Goal: Task Accomplishment & Management: Complete application form

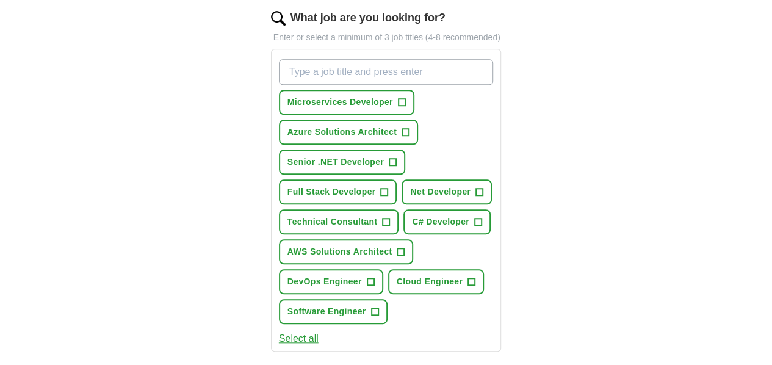
scroll to position [418, 0]
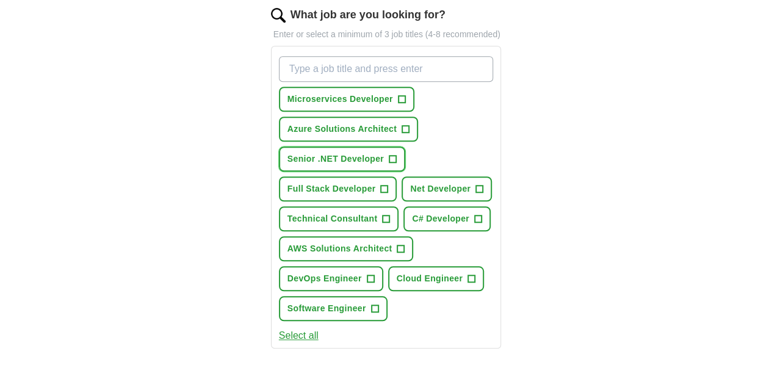
click at [384, 153] on span "Senior .NET Developer" at bounding box center [335, 159] width 96 height 13
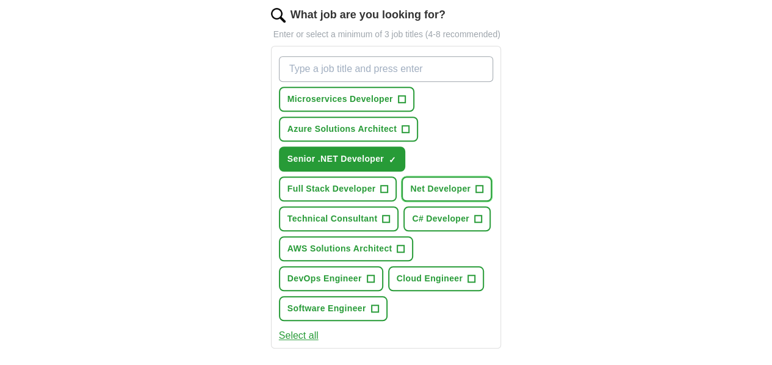
click at [410, 182] on span "Net Developer" at bounding box center [440, 188] width 60 height 13
click at [330, 182] on span "Full Stack Developer" at bounding box center [331, 188] width 88 height 13
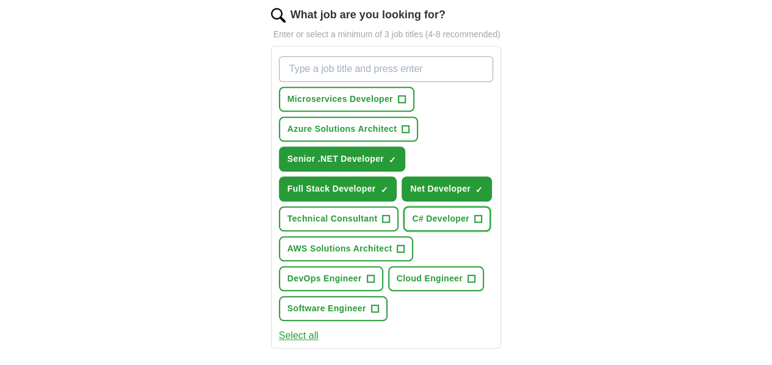
click at [412, 212] on span "C# Developer" at bounding box center [440, 218] width 57 height 13
click at [323, 242] on span "AWS Solutions Architect" at bounding box center [339, 248] width 105 height 13
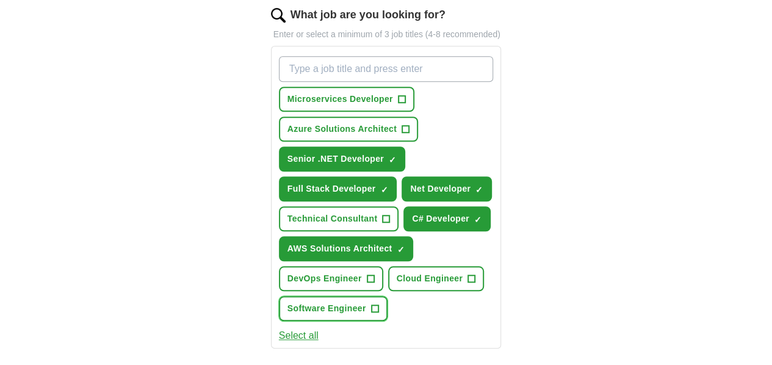
click at [366, 302] on span "Software Engineer" at bounding box center [326, 308] width 79 height 13
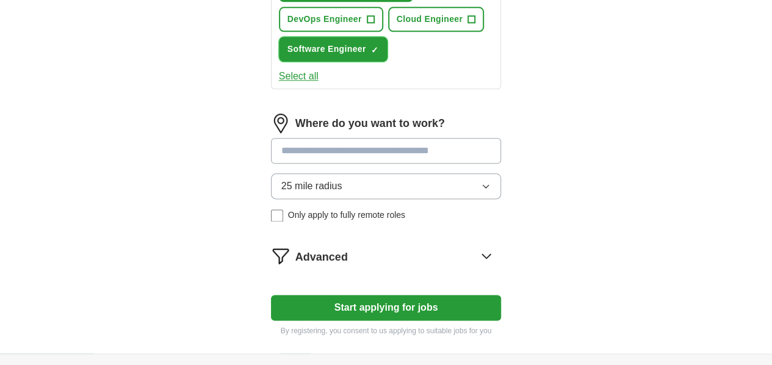
scroll to position [679, 0]
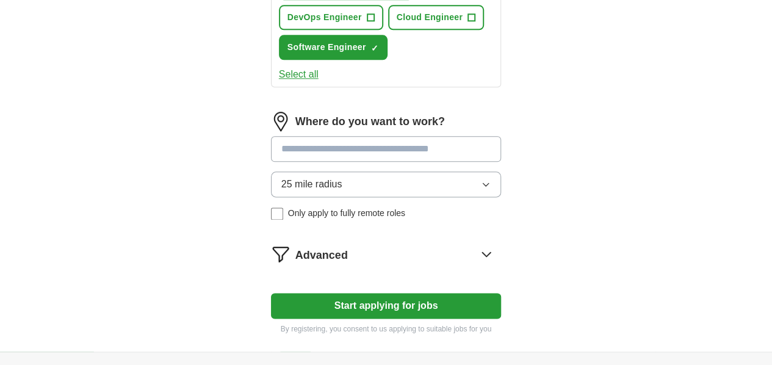
click at [308, 177] on span "25 mile radius" at bounding box center [311, 184] width 61 height 15
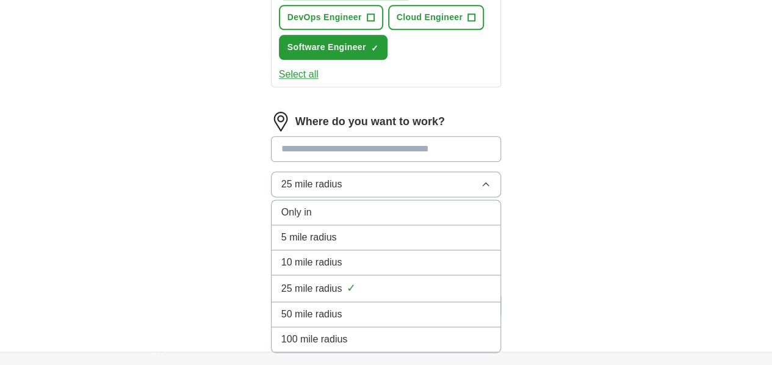
click at [298, 332] on span "100 mile radius" at bounding box center [314, 339] width 67 height 15
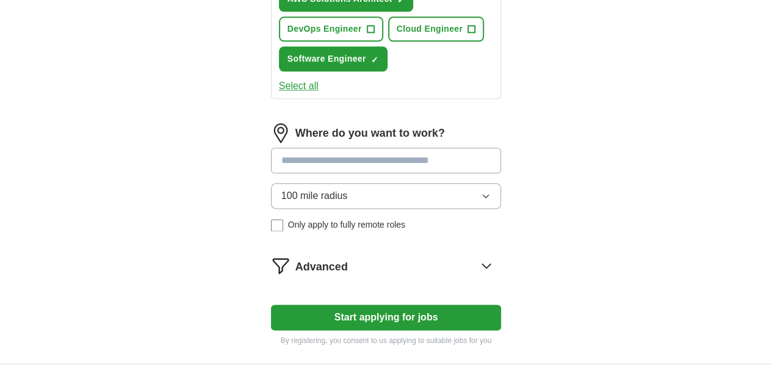
scroll to position [663, 0]
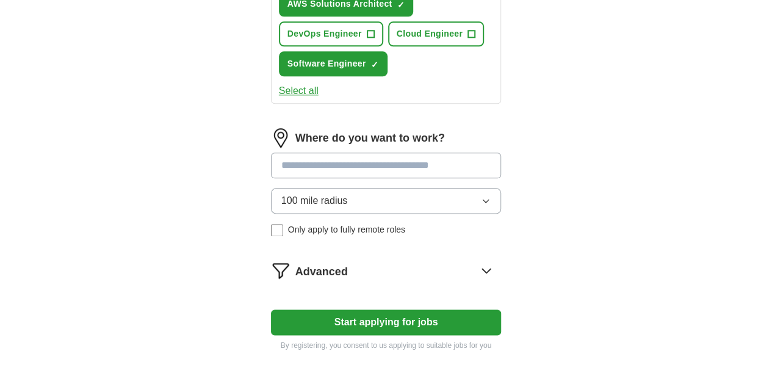
click at [288, 223] on span "Only apply to fully remote roles" at bounding box center [346, 229] width 117 height 13
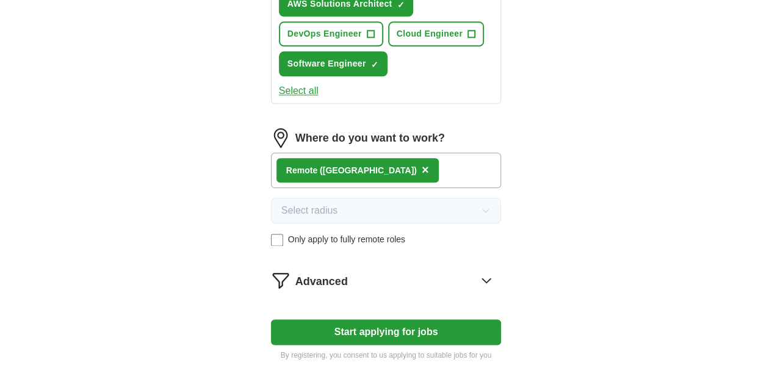
click at [330, 319] on button "Start applying for jobs" at bounding box center [386, 332] width 231 height 26
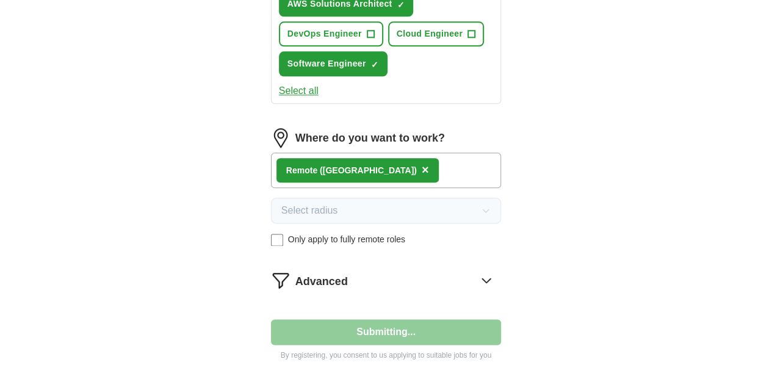
select select "**"
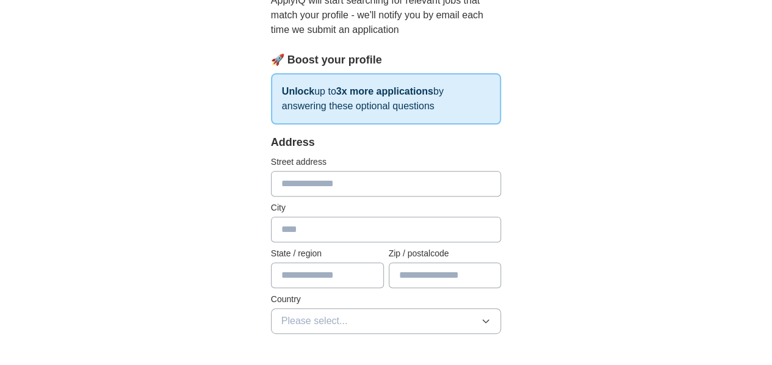
scroll to position [146, 0]
click at [285, 180] on input "text" at bounding box center [386, 183] width 231 height 26
type input "**********"
type input "*****"
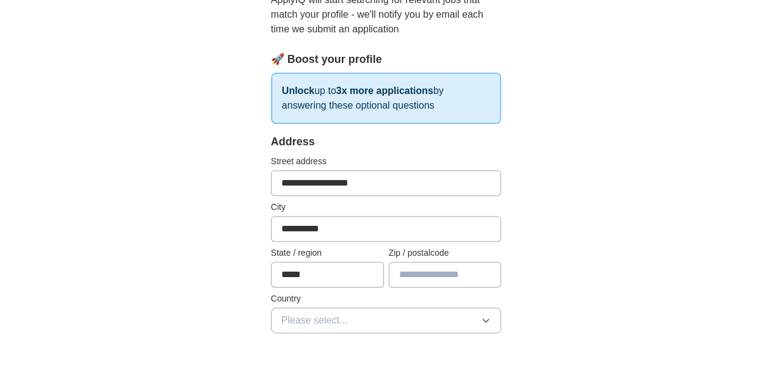
type input "*****"
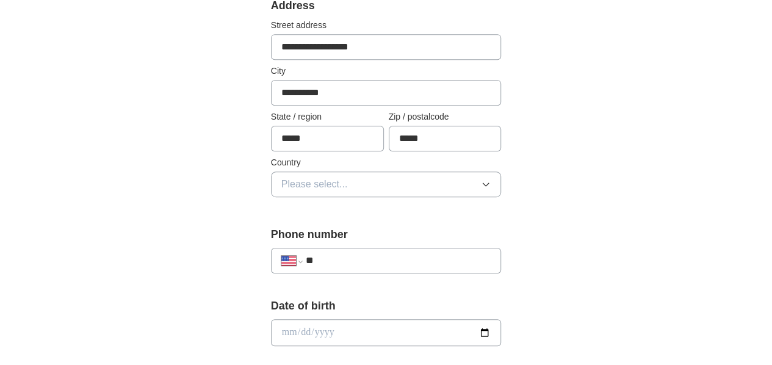
scroll to position [283, 0]
click at [343, 189] on button "Please select..." at bounding box center [386, 184] width 231 height 26
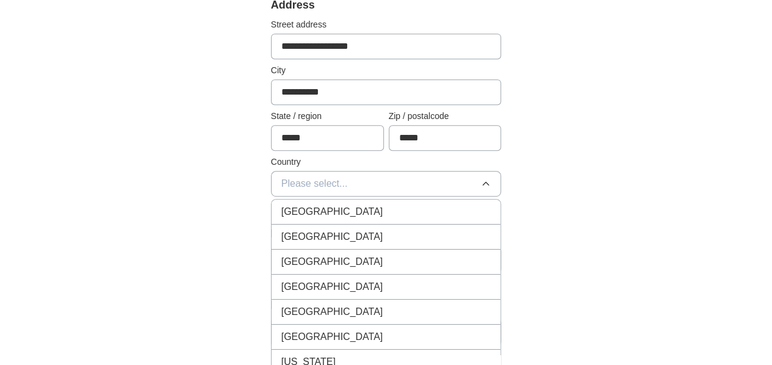
click at [305, 237] on span "[GEOGRAPHIC_DATA]" at bounding box center [332, 236] width 102 height 15
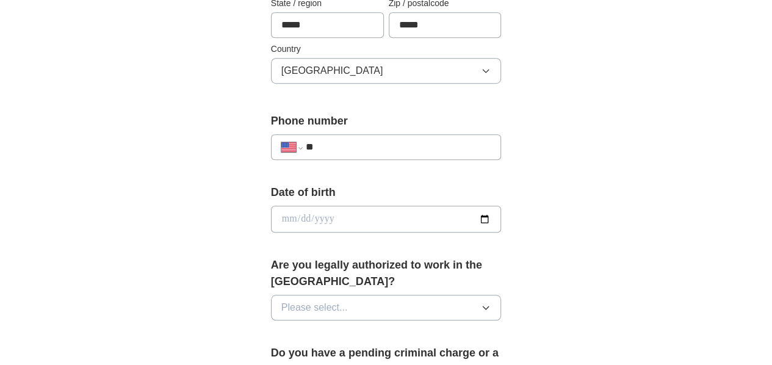
scroll to position [397, 0]
click at [306, 143] on input "**" at bounding box center [399, 146] width 186 height 15
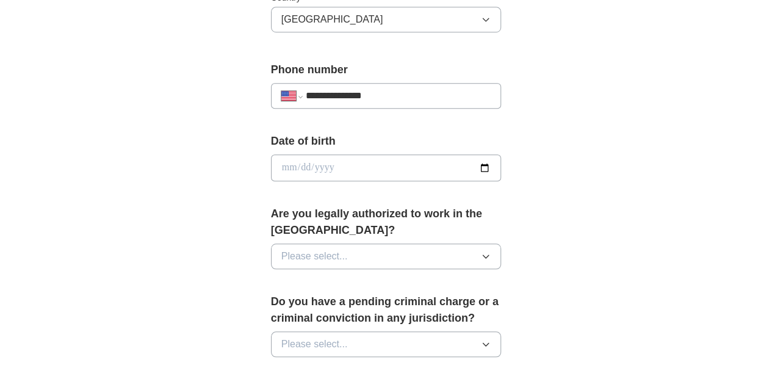
scroll to position [452, 0]
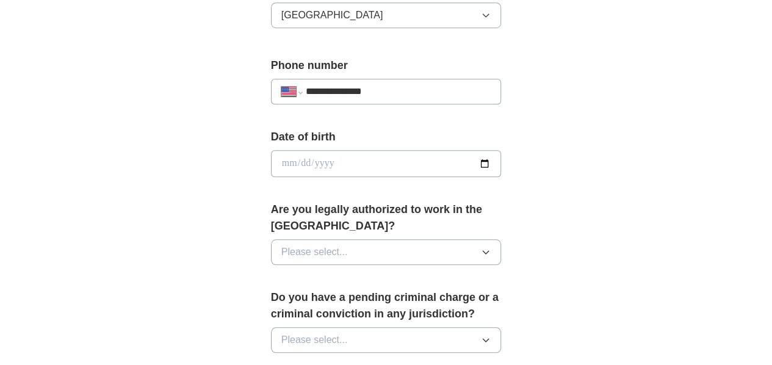
type input "**********"
click at [294, 156] on input "date" at bounding box center [386, 163] width 231 height 27
click at [370, 157] on input "date" at bounding box center [386, 163] width 231 height 27
click at [502, 162] on input "date" at bounding box center [386, 163] width 231 height 27
type input "**********"
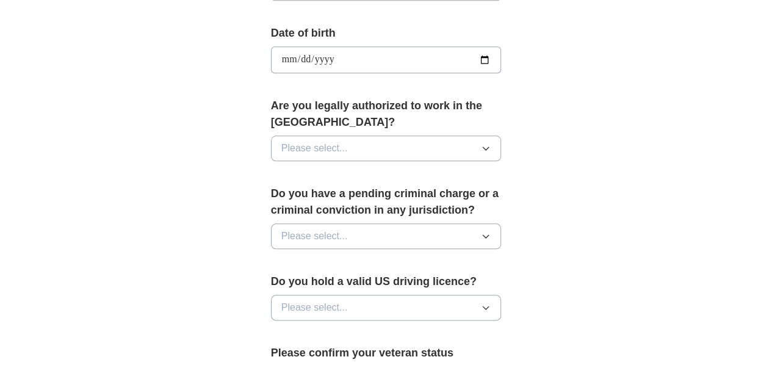
scroll to position [560, 0]
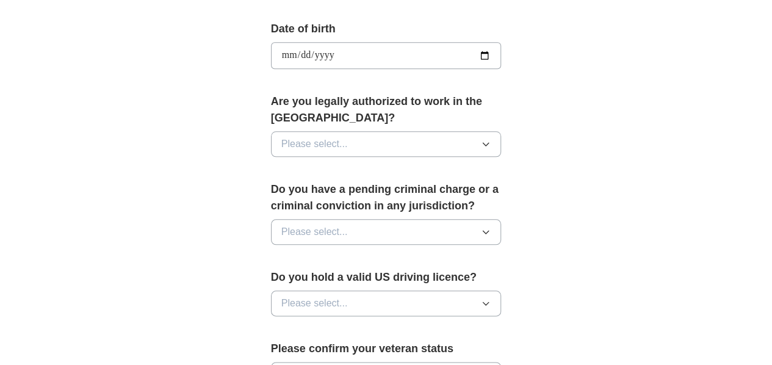
click at [337, 131] on button "Please select..." at bounding box center [386, 144] width 231 height 26
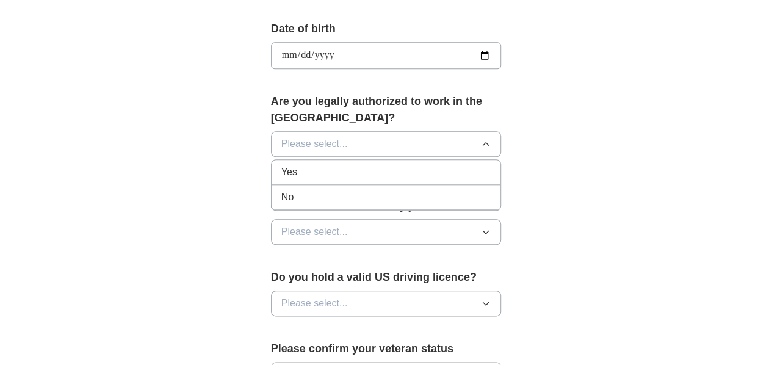
click at [317, 165] on div "Yes" at bounding box center [386, 172] width 210 height 15
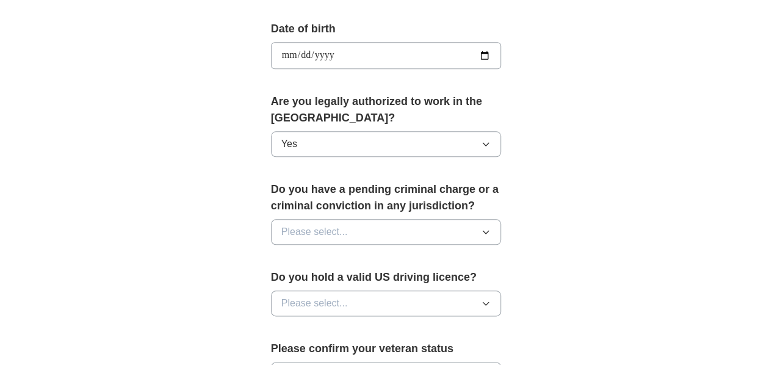
click at [302, 225] on span "Please select..." at bounding box center [314, 232] width 67 height 15
click at [286, 278] on div "No" at bounding box center [386, 285] width 210 height 15
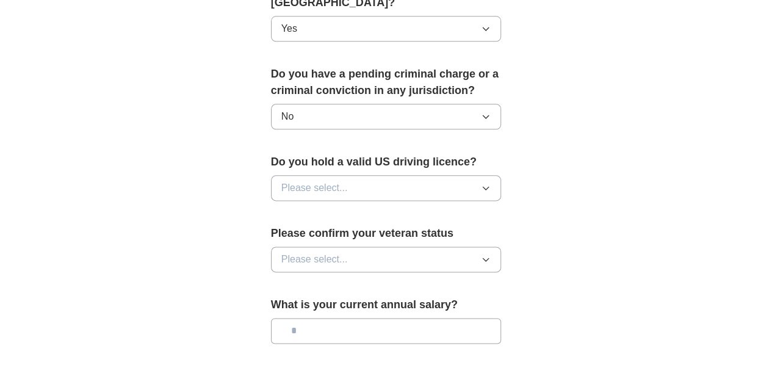
scroll to position [676, 0]
click at [290, 180] on span "Please select..." at bounding box center [314, 187] width 67 height 15
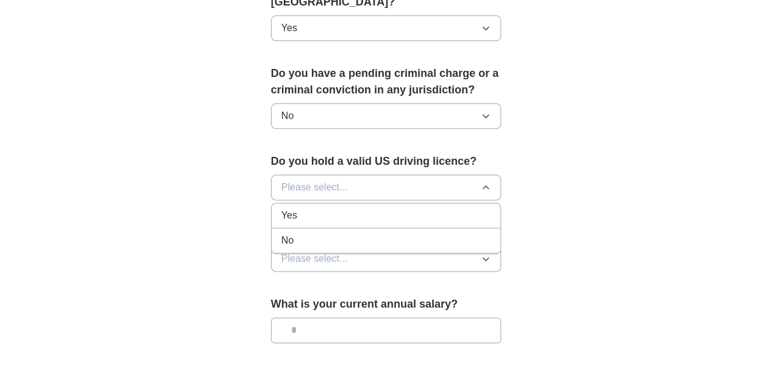
click at [283, 208] on div "Yes" at bounding box center [386, 215] width 210 height 15
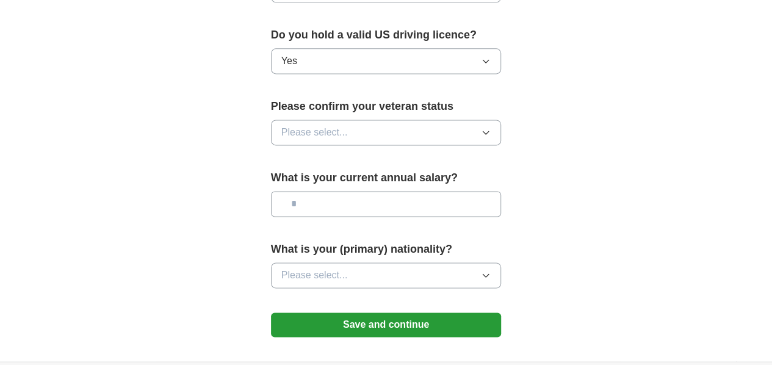
scroll to position [803, 0]
click at [281, 124] on span "Please select..." at bounding box center [314, 131] width 67 height 15
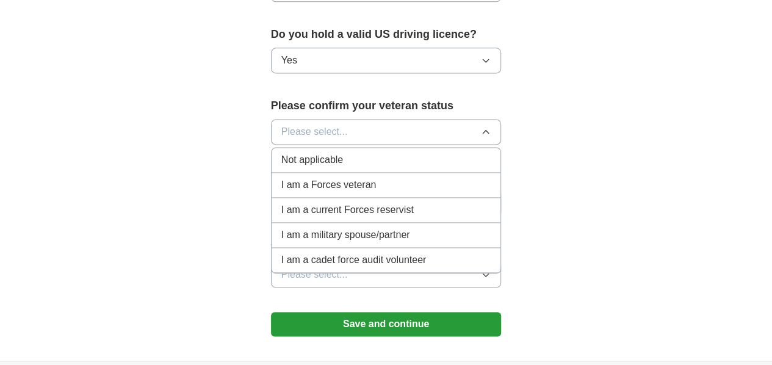
scroll to position [833, 0]
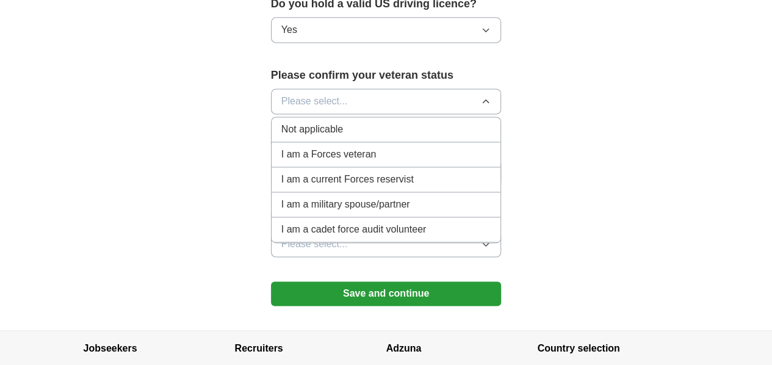
click at [289, 122] on span "Not applicable" at bounding box center [312, 129] width 62 height 15
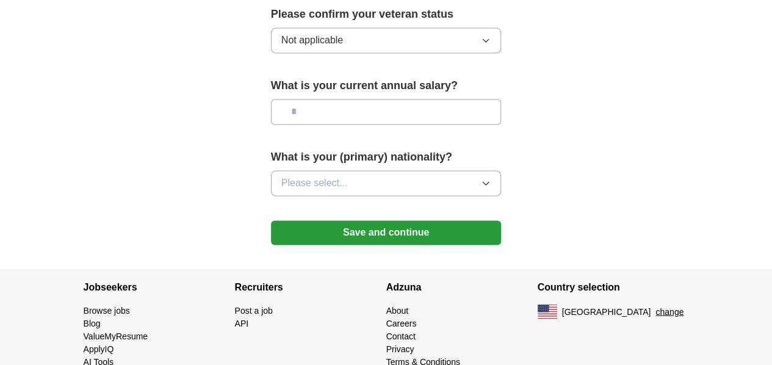
scroll to position [900, 0]
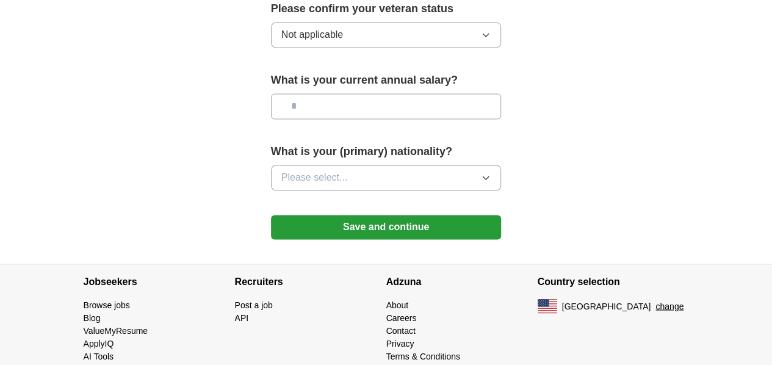
click at [295, 93] on input "text" at bounding box center [386, 106] width 231 height 26
click at [308, 170] on span "Please select..." at bounding box center [314, 177] width 67 height 15
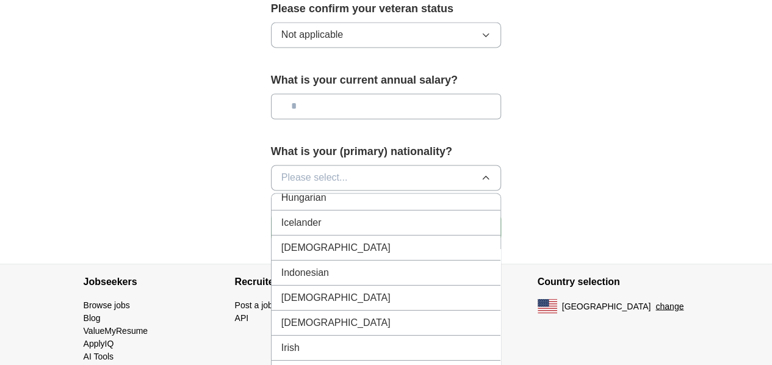
scroll to position [1947, 0]
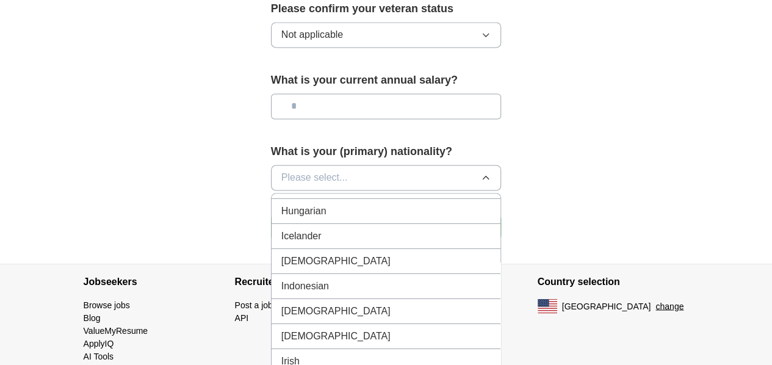
click at [281, 253] on div "[DEMOGRAPHIC_DATA]" at bounding box center [386, 260] width 210 height 15
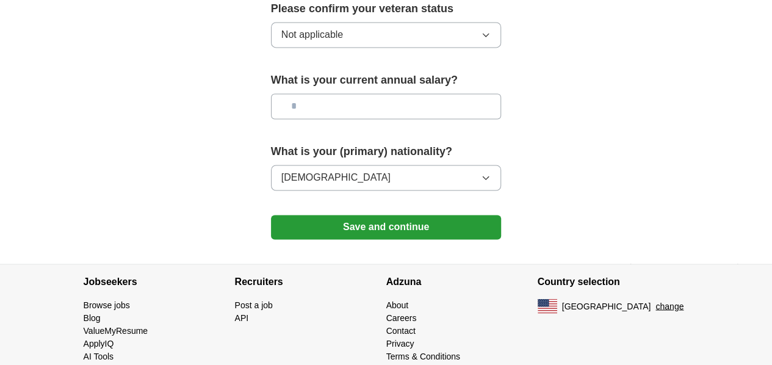
click at [333, 215] on button "Save and continue" at bounding box center [386, 227] width 231 height 24
